Goal: Task Accomplishment & Management: Manage account settings

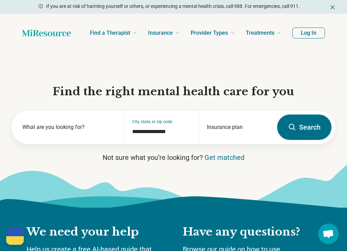
click at [311, 32] on button "Log In" at bounding box center [308, 33] width 33 height 11
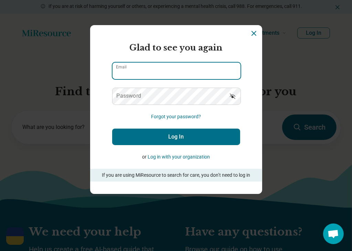
click at [131, 71] on input "Email" at bounding box center [177, 71] width 128 height 17
type input "**********"
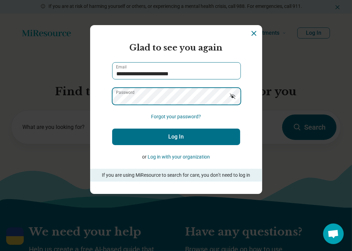
click at [112, 129] on button "Log In" at bounding box center [176, 137] width 128 height 17
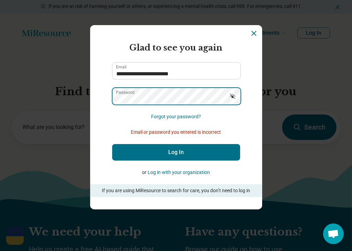
click at [100, 96] on section "**********" at bounding box center [176, 117] width 172 height 185
click at [112, 144] on button "Log In" at bounding box center [176, 152] width 128 height 17
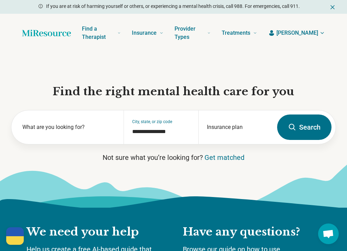
click at [310, 31] on span "[PERSON_NAME]" at bounding box center [298, 33] width 42 height 8
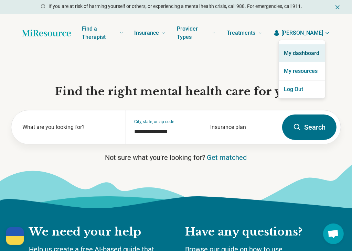
click at [305, 52] on link "My dashboard" at bounding box center [302, 53] width 47 height 18
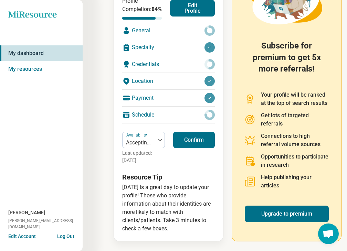
scroll to position [55, 0]
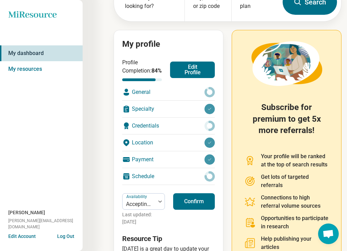
click at [154, 97] on div "General" at bounding box center [168, 92] width 93 height 17
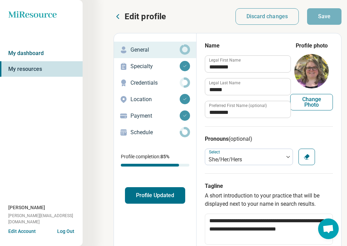
click at [44, 50] on link "My dashboard" at bounding box center [41, 53] width 83 height 16
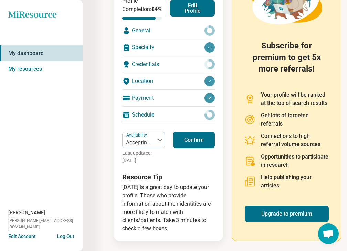
scroll to position [124, 0]
click at [73, 238] on button "Log Out" at bounding box center [65, 236] width 17 height 6
